Goal: Check status: Check status

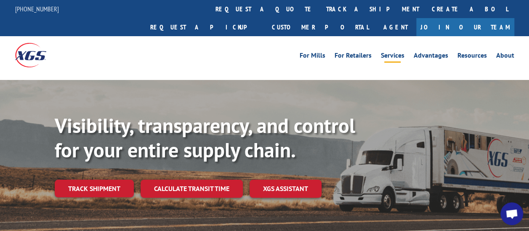
click at [397, 52] on link "Services" at bounding box center [393, 56] width 24 height 9
drag, startPoint x: 102, startPoint y: 170, endPoint x: 349, endPoint y: 109, distance: 254.3
click at [103, 180] on link "Track shipment" at bounding box center [94, 189] width 79 height 18
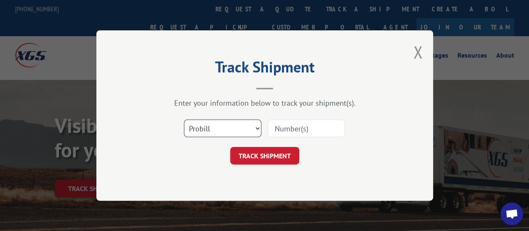
click at [254, 129] on select "Select category... Probill BOL PO" at bounding box center [222, 129] width 77 height 18
click at [184, 120] on select "Select category... Probill BOL PO" at bounding box center [222, 129] width 77 height 18
click at [313, 127] on input at bounding box center [306, 129] width 77 height 18
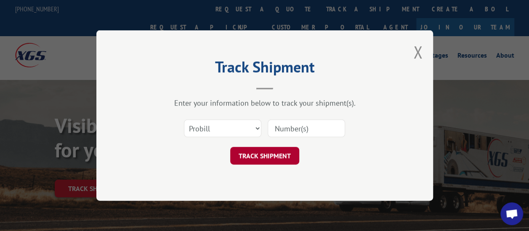
paste input "670480801"
type input "670480801"
click at [284, 154] on button "TRACK SHIPMENT" at bounding box center [264, 156] width 69 height 18
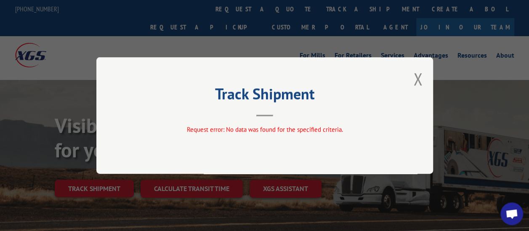
click at [422, 78] on div "Track Shipment Request error: No data was found for the specified criteria." at bounding box center [264, 115] width 337 height 117
click at [425, 82] on div "Track Shipment Request error: No data was found for the specified criteria." at bounding box center [264, 115] width 337 height 117
click at [417, 81] on button "Close modal" at bounding box center [417, 79] width 9 height 22
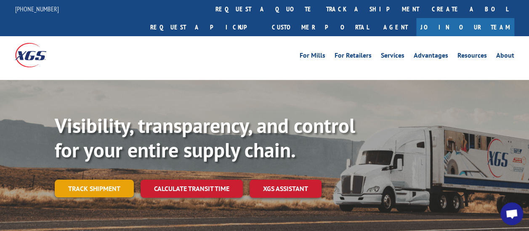
click at [103, 180] on link "Track shipment" at bounding box center [94, 189] width 79 height 18
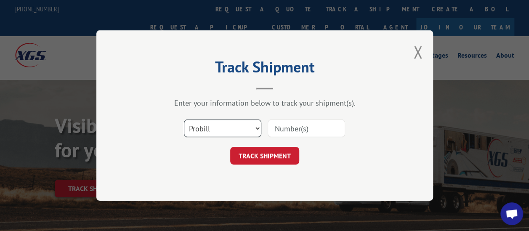
click at [198, 127] on select "Select category... Probill BOL PO" at bounding box center [222, 129] width 77 height 18
select select "bol"
click at [184, 120] on select "Select category... Probill BOL PO" at bounding box center [222, 129] width 77 height 18
click at [289, 132] on input at bounding box center [306, 129] width 77 height 18
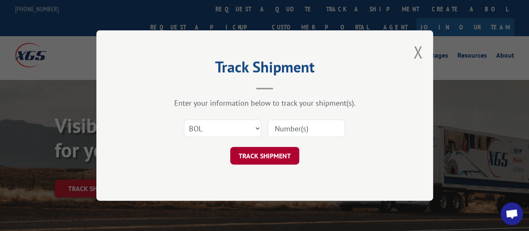
paste input "670480801"
type input "670480801"
click at [278, 159] on button "TRACK SHIPMENT" at bounding box center [264, 156] width 69 height 18
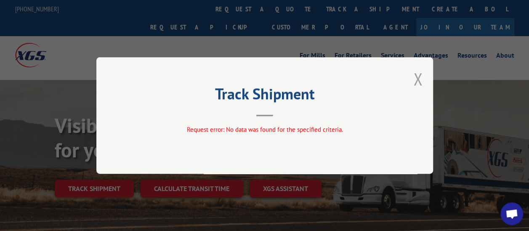
click at [415, 83] on button "Close modal" at bounding box center [417, 79] width 9 height 22
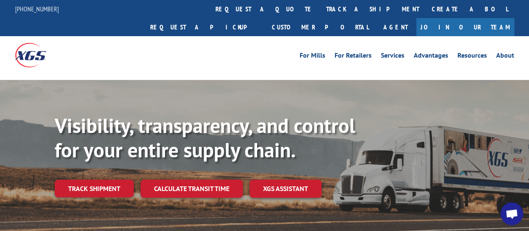
drag, startPoint x: 106, startPoint y: 171, endPoint x: 124, endPoint y: 173, distance: 18.2
click at [106, 180] on link "Track shipment" at bounding box center [94, 189] width 79 height 18
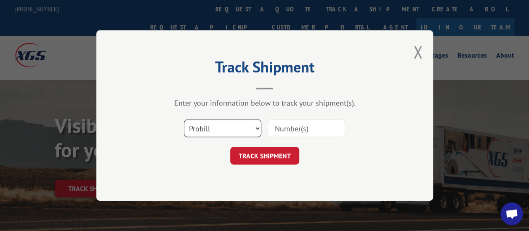
click at [259, 128] on select "Select category... Probill BOL PO" at bounding box center [222, 129] width 77 height 18
select select "po"
click at [184, 120] on select "Select category... Probill BOL PO" at bounding box center [222, 129] width 77 height 18
click at [286, 127] on input at bounding box center [306, 129] width 77 height 18
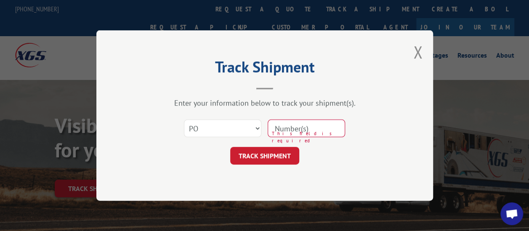
paste input "4532935476"
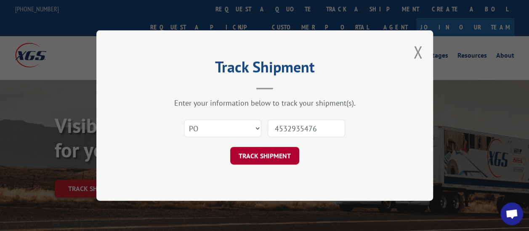
type input "4532935476"
click at [272, 152] on button "TRACK SHIPMENT" at bounding box center [264, 156] width 69 height 18
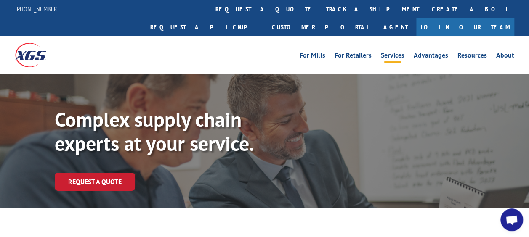
click at [396, 52] on link "Services" at bounding box center [393, 56] width 24 height 9
